Goal: Task Accomplishment & Management: Manage account settings

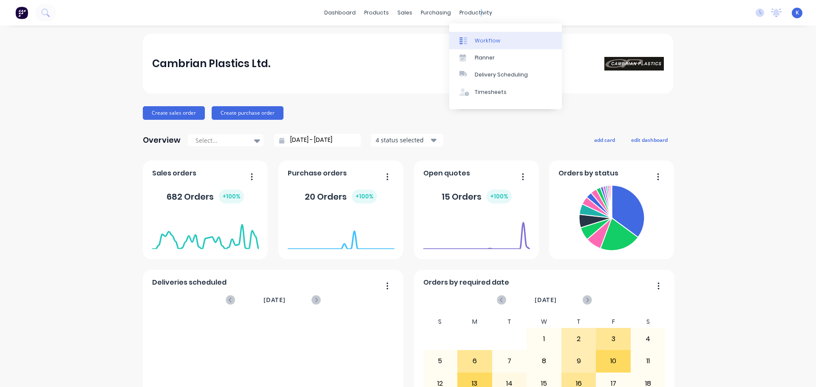
click at [480, 44] on div "Workflow" at bounding box center [488, 41] width 26 height 8
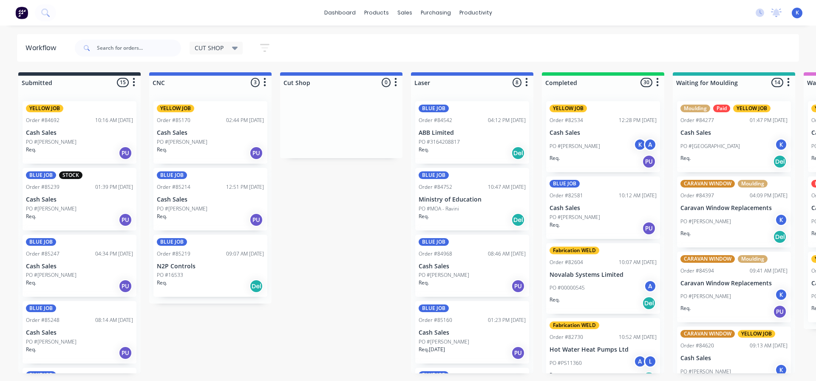
click at [70, 139] on div "PO #[PERSON_NAME]" at bounding box center [79, 142] width 107 height 8
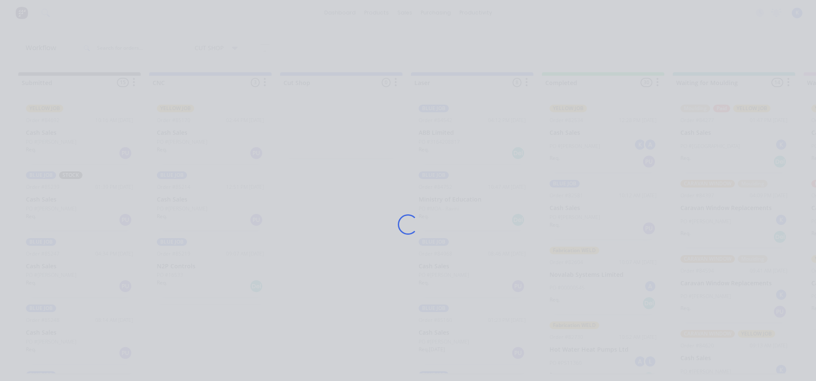
click at [70, 139] on div "Loading..." at bounding box center [408, 224] width 680 height 381
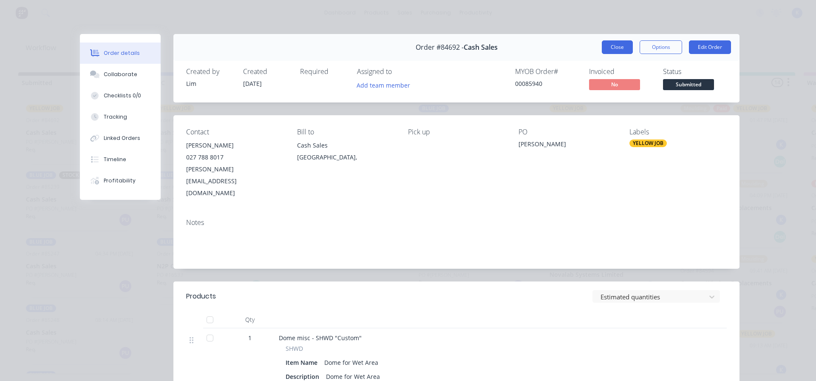
click at [614, 44] on button "Close" at bounding box center [617, 47] width 31 height 14
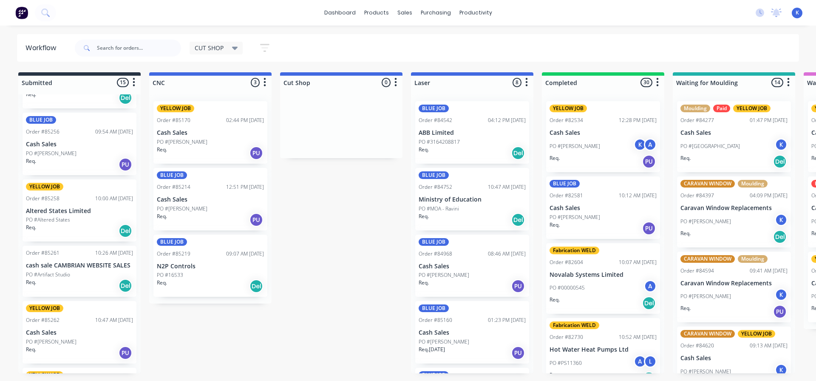
scroll to position [510, 0]
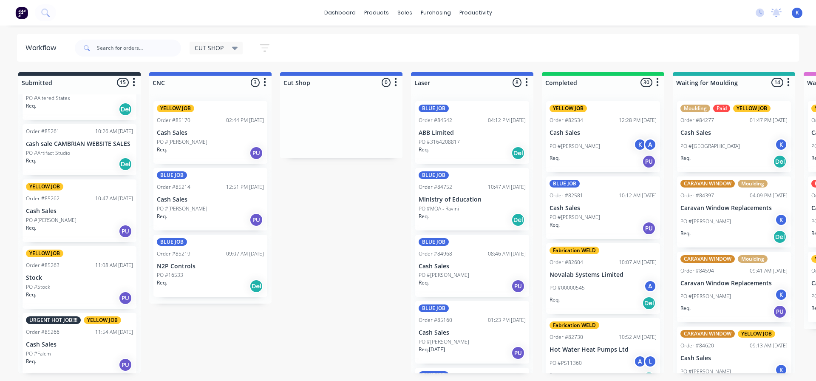
click at [41, 343] on p "Cash Sales" at bounding box center [79, 344] width 107 height 7
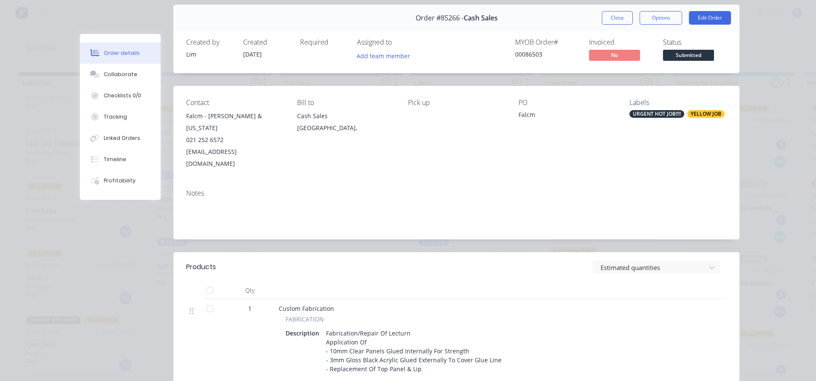
scroll to position [0, 0]
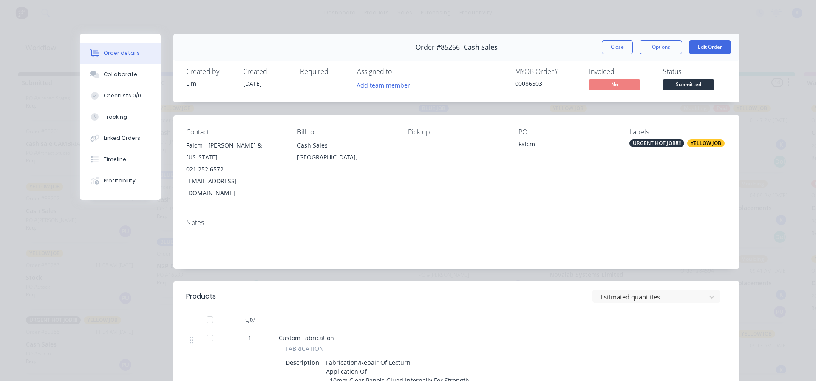
click at [612, 51] on button "Close" at bounding box center [617, 47] width 31 height 14
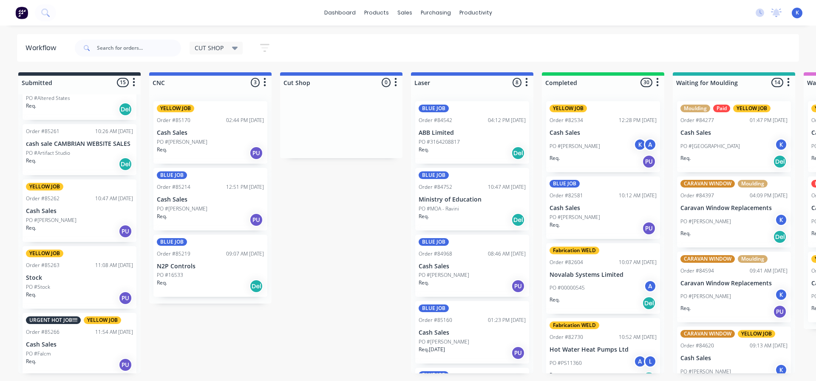
click at [41, 338] on div "URGENT HOT JOB!!!! YELLOW JOB Order #85266 11:54 AM 14/10/25 Cash Sales PO #Fal…" at bounding box center [80, 344] width 114 height 62
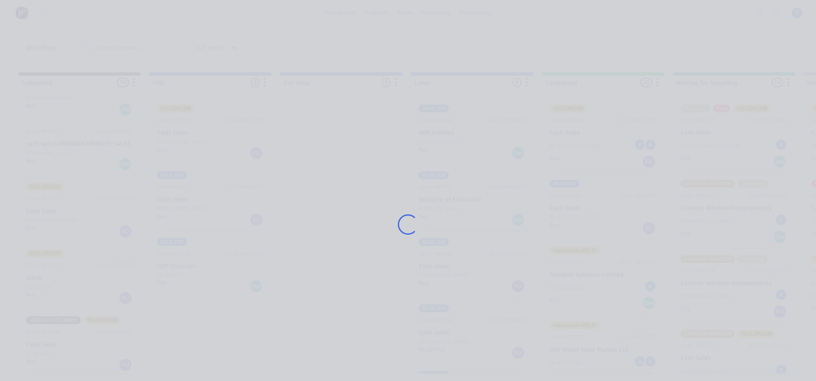
click at [41, 337] on div "Loading..." at bounding box center [408, 190] width 816 height 381
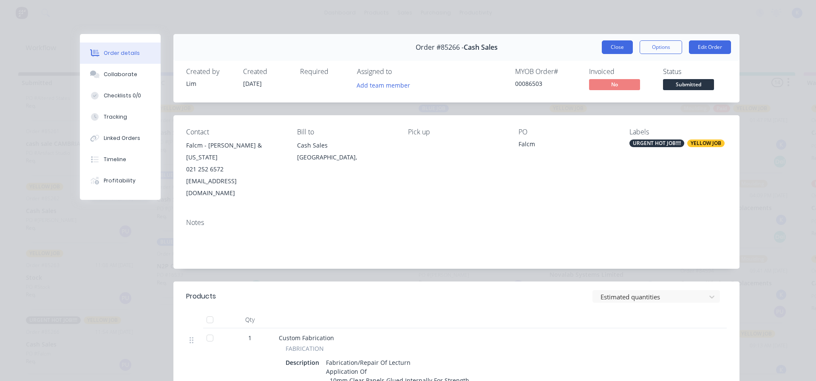
click at [610, 45] on button "Close" at bounding box center [617, 47] width 31 height 14
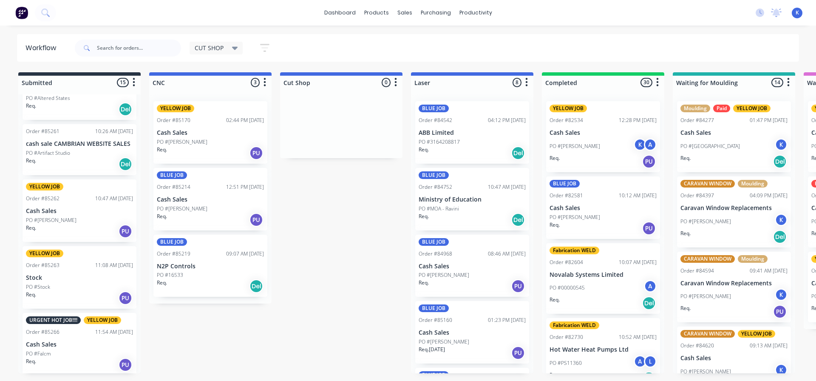
click at [40, 277] on p "Stock" at bounding box center [79, 277] width 107 height 7
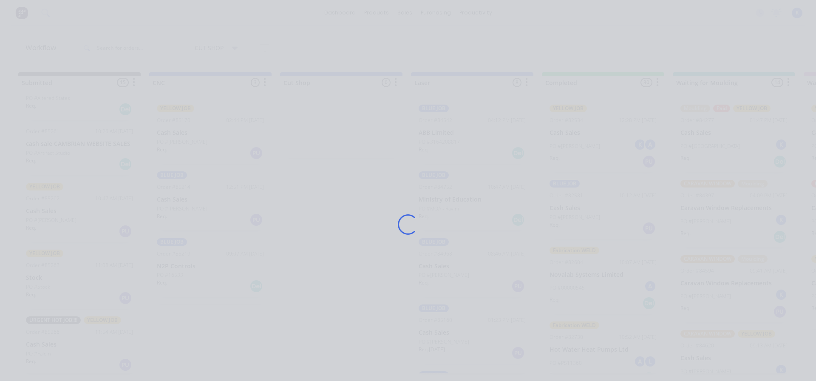
click at [40, 277] on div "Loading..." at bounding box center [408, 190] width 816 height 381
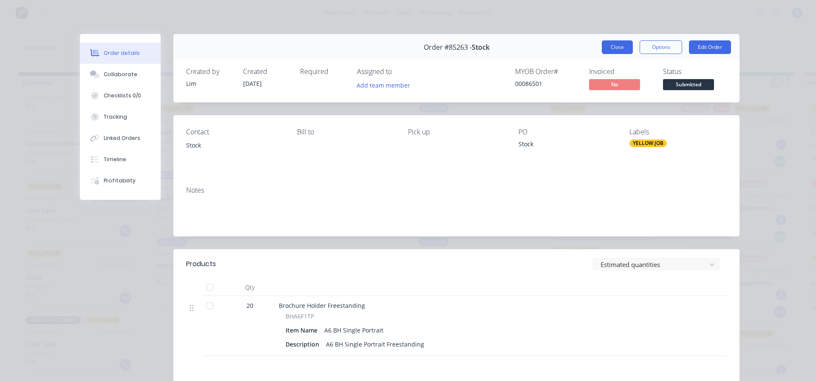
click at [609, 47] on button "Close" at bounding box center [617, 47] width 31 height 14
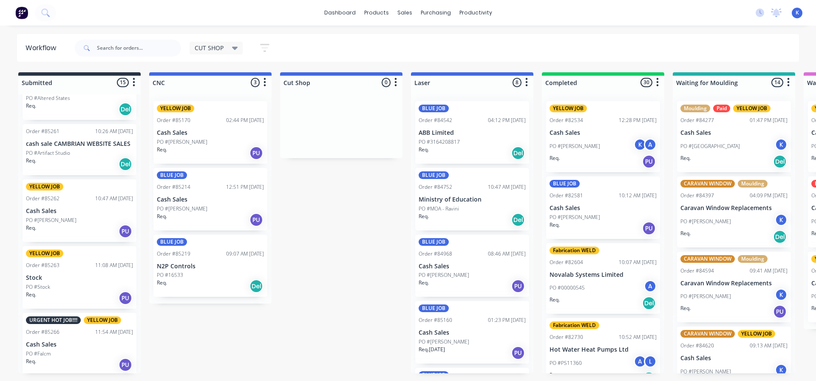
click at [65, 203] on div "YELLOW JOB Order #85262 10:47 AM 14/10/25 Cash Sales PO #Graham Dent Req. PU" at bounding box center [80, 210] width 114 height 62
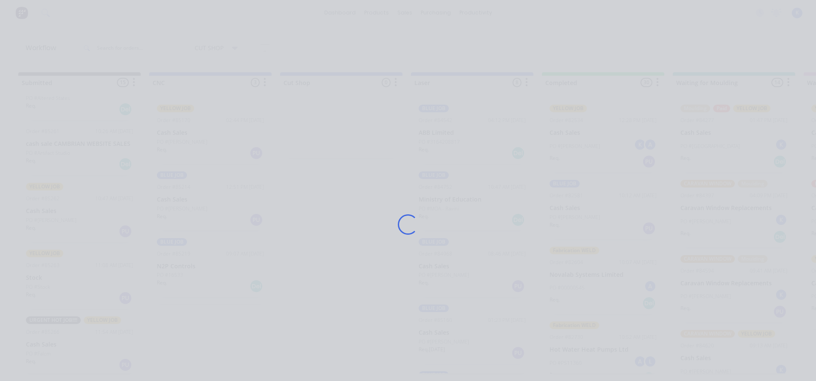
click at [68, 203] on div "Loading..." at bounding box center [408, 224] width 680 height 381
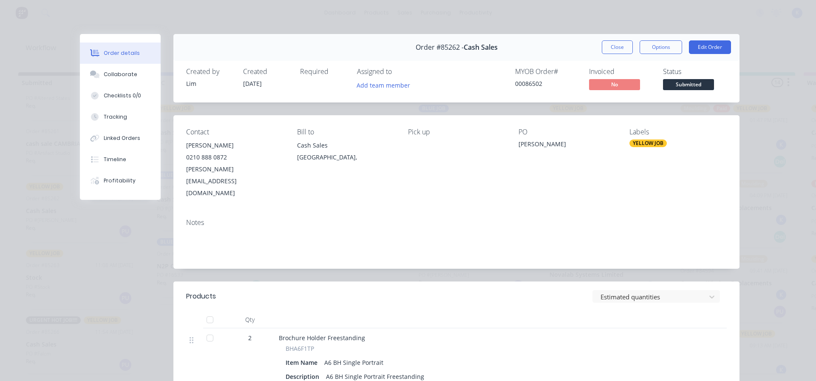
drag, startPoint x: 605, startPoint y: 47, endPoint x: 344, endPoint y: 123, distance: 271.9
click at [602, 49] on button "Close" at bounding box center [617, 47] width 31 height 14
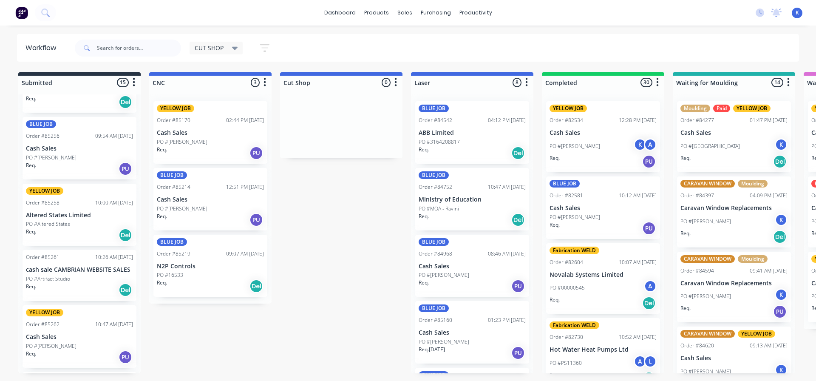
scroll to position [383, 0]
click at [61, 214] on p "Altered States Limited" at bounding box center [79, 216] width 107 height 7
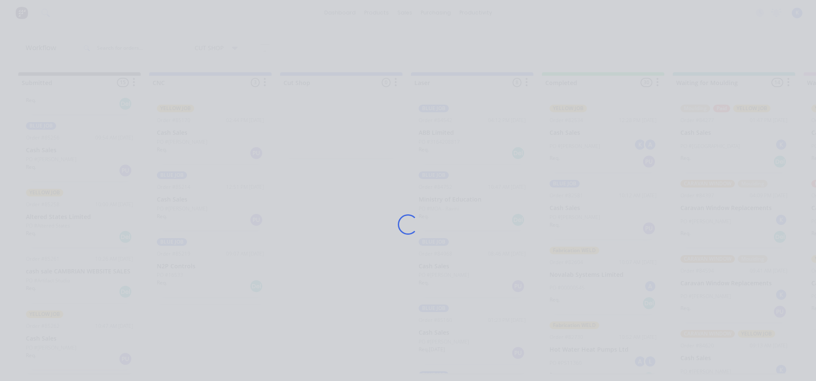
click at [61, 214] on div "Loading..." at bounding box center [408, 190] width 816 height 381
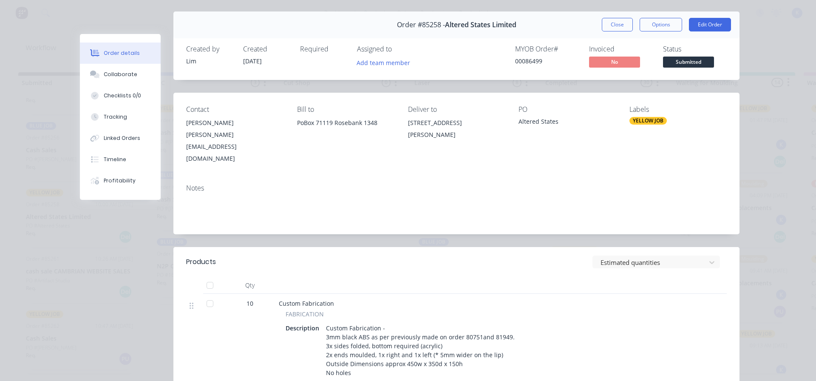
scroll to position [43, 0]
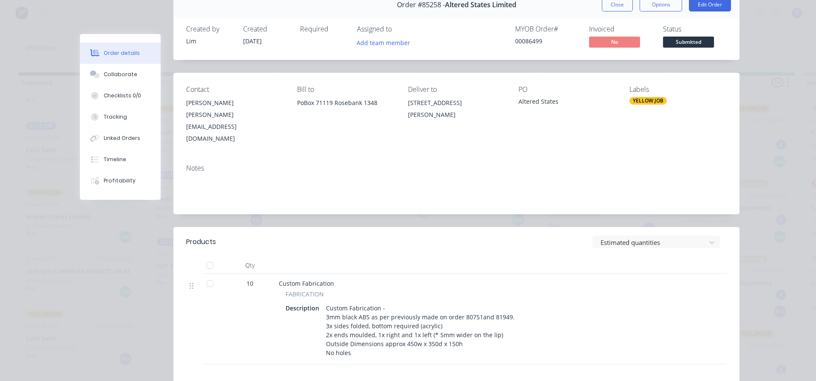
click at [605, 6] on button "Close" at bounding box center [617, 5] width 31 height 14
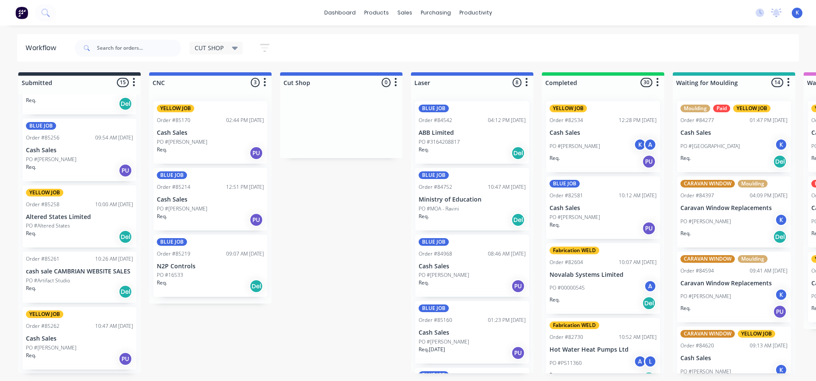
click at [184, 269] on p "N2P Controls" at bounding box center [210, 266] width 107 height 7
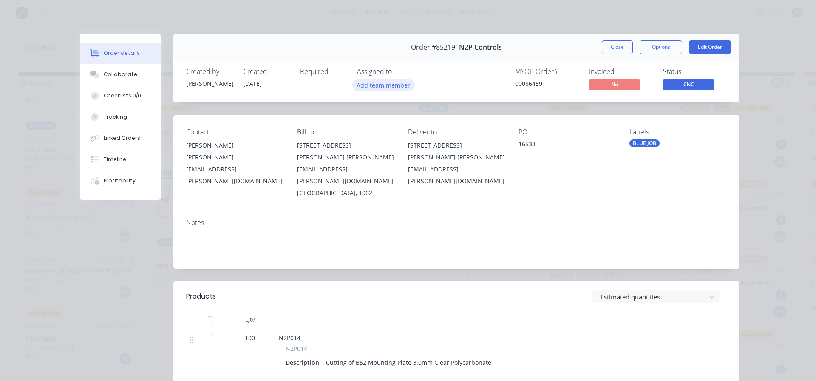
click at [382, 88] on button "Add team member" at bounding box center [383, 84] width 62 height 11
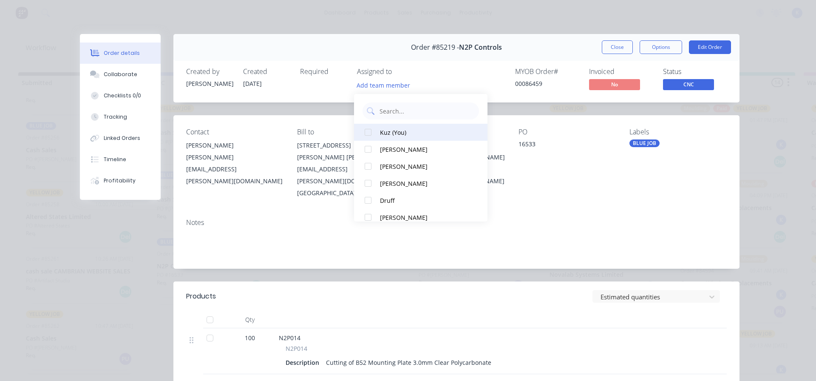
click at [367, 133] on div at bounding box center [368, 132] width 17 height 17
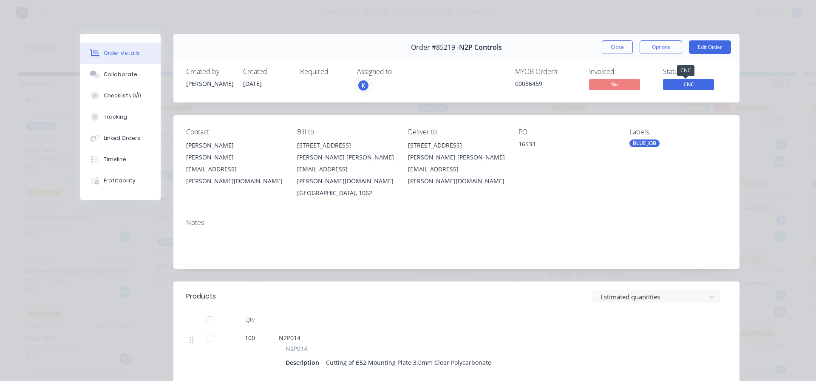
click at [693, 88] on span "CNC" at bounding box center [688, 84] width 51 height 11
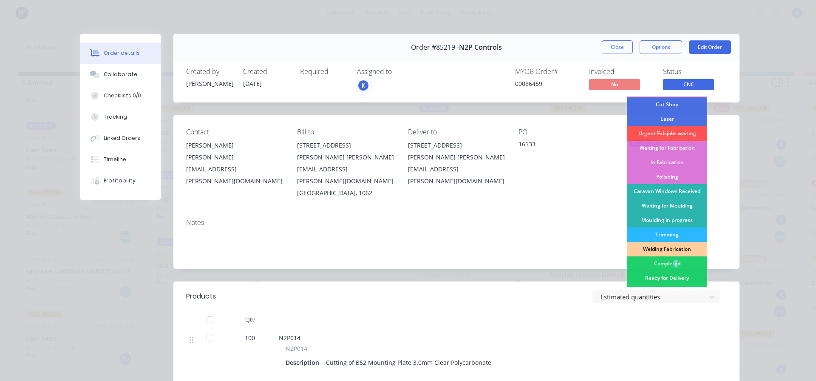
click at [673, 261] on div "Completed" at bounding box center [667, 263] width 80 height 14
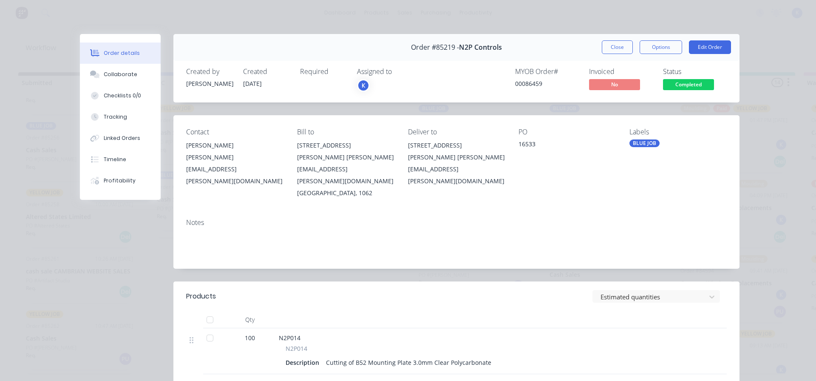
click at [616, 48] on button "Close" at bounding box center [617, 47] width 31 height 14
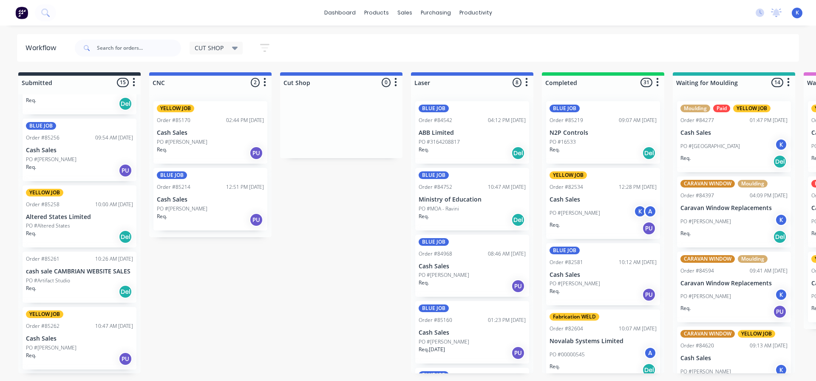
click at [210, 47] on span "CUT SHOP" at bounding box center [209, 47] width 29 height 9
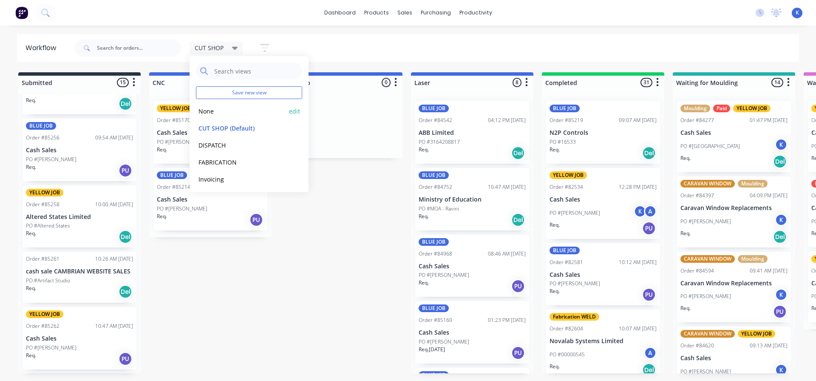
click at [227, 114] on button "None" at bounding box center [241, 111] width 91 height 10
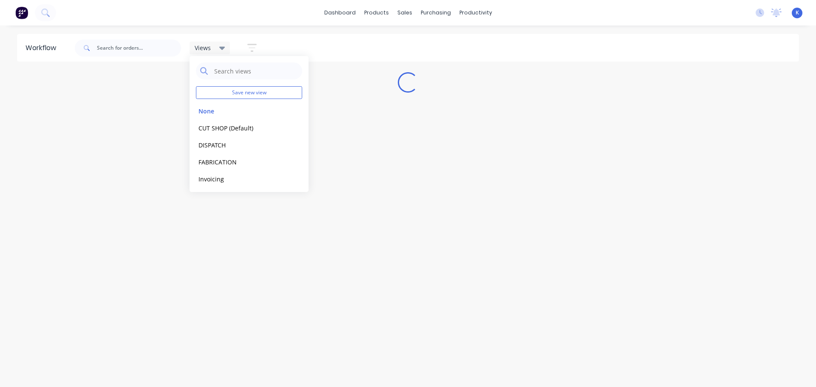
drag, startPoint x: 289, startPoint y: 265, endPoint x: 289, endPoint y: 270, distance: 4.3
click at [289, 270] on div "Workflow Views Save new view None edit CUT SHOP (Default) edit DISPATCH edit FA…" at bounding box center [408, 202] width 816 height 336
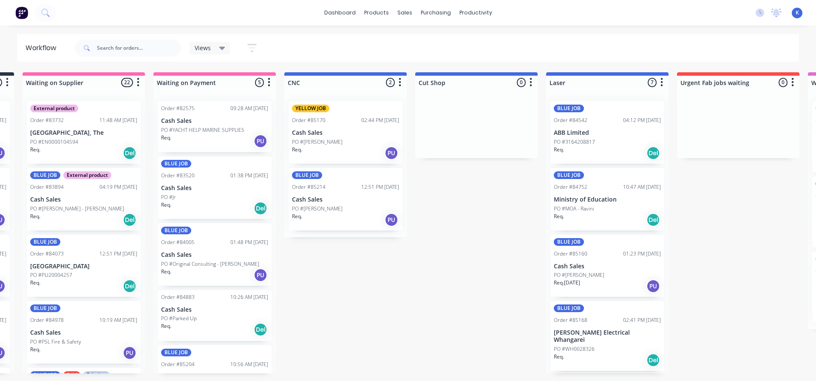
scroll to position [0, 142]
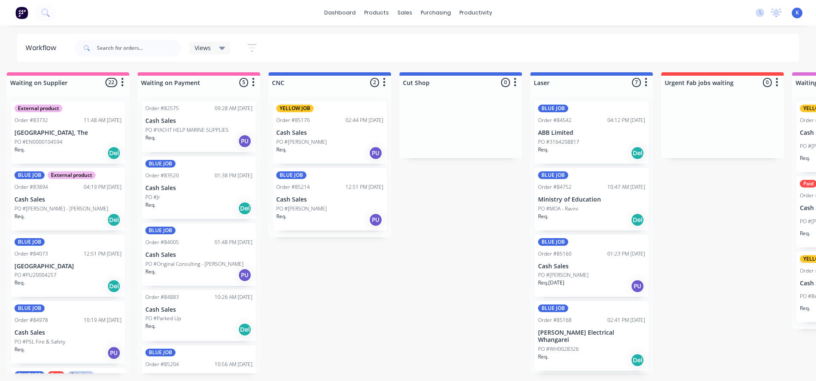
click at [295, 130] on p "Cash Sales" at bounding box center [329, 132] width 107 height 7
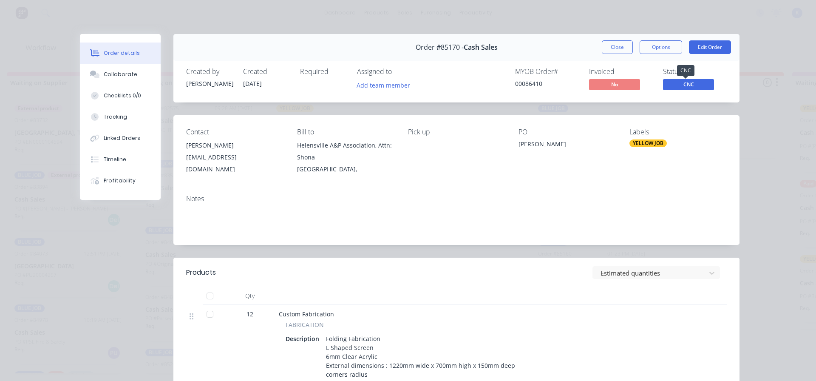
click at [700, 81] on span "CNC" at bounding box center [688, 84] width 51 height 11
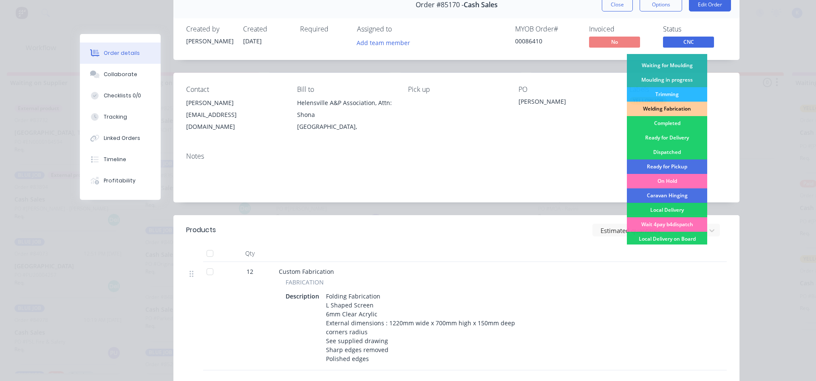
scroll to position [125, 0]
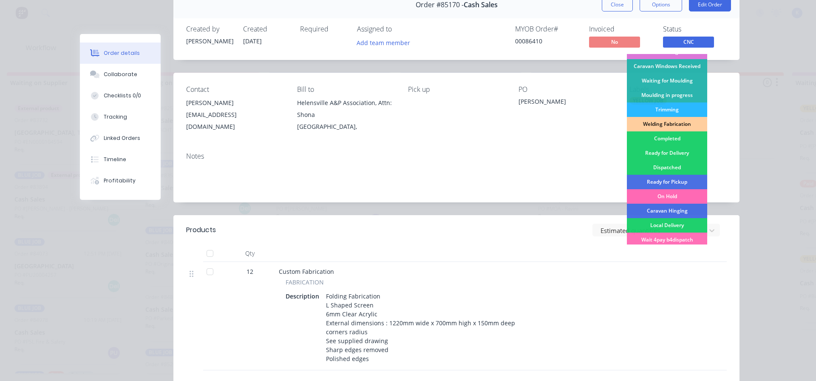
click at [662, 195] on div "On Hold" at bounding box center [667, 196] width 80 height 14
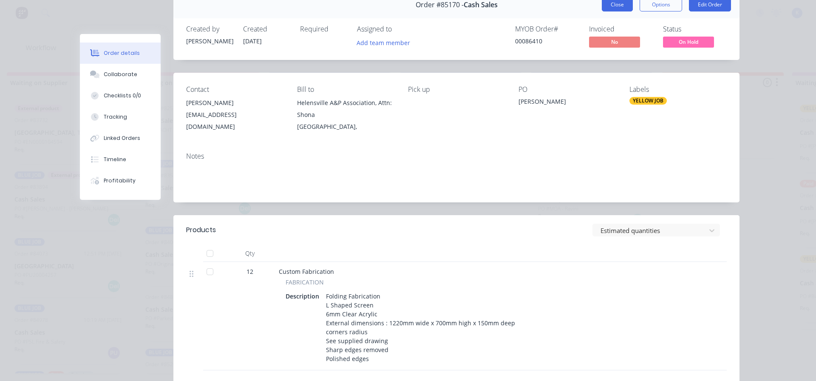
click at [613, 0] on button "Close" at bounding box center [617, 5] width 31 height 14
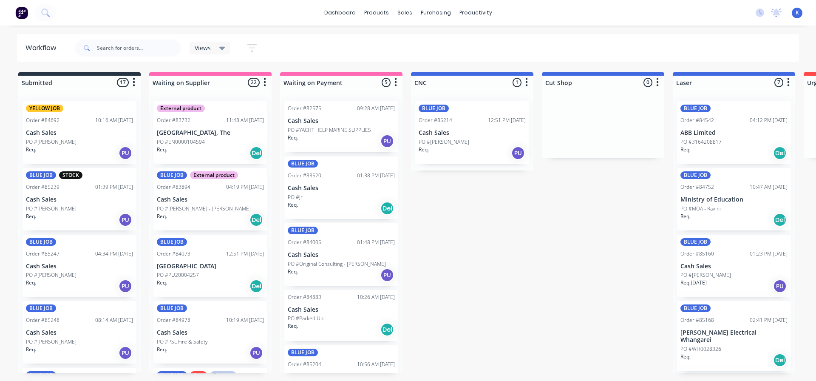
click at [201, 48] on span "Views" at bounding box center [203, 47] width 16 height 9
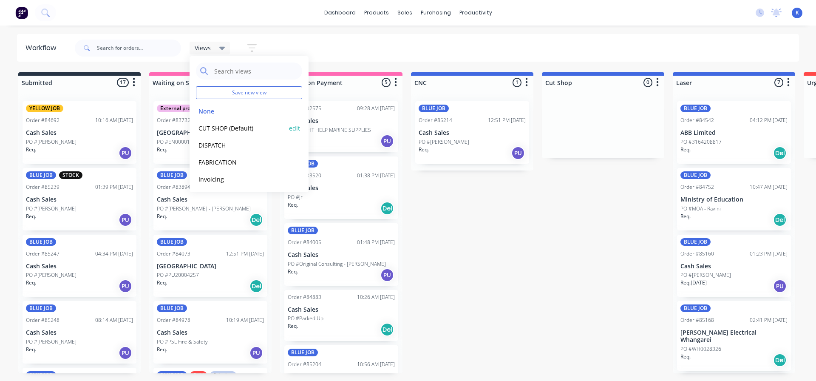
click at [221, 125] on button "CUT SHOP (Default)" at bounding box center [241, 128] width 91 height 10
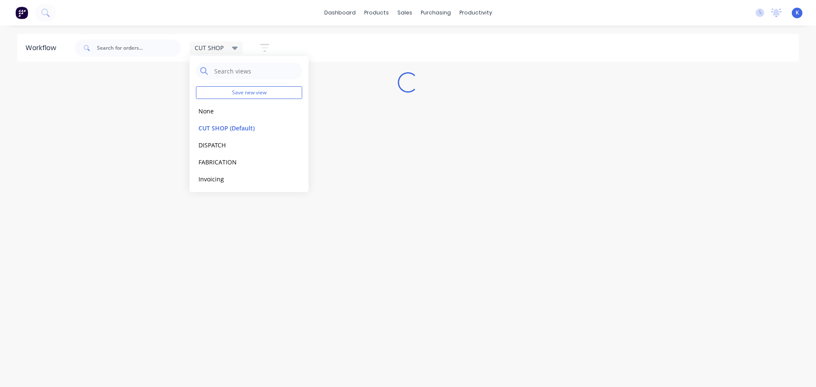
drag, startPoint x: 374, startPoint y: 114, endPoint x: 363, endPoint y: 252, distance: 138.6
click at [374, 115] on div "Workflow CUT SHOP Save new view None edit CUT SHOP (Default) edit DISPATCH edit…" at bounding box center [408, 202] width 816 height 336
